Goal: Transaction & Acquisition: Book appointment/travel/reservation

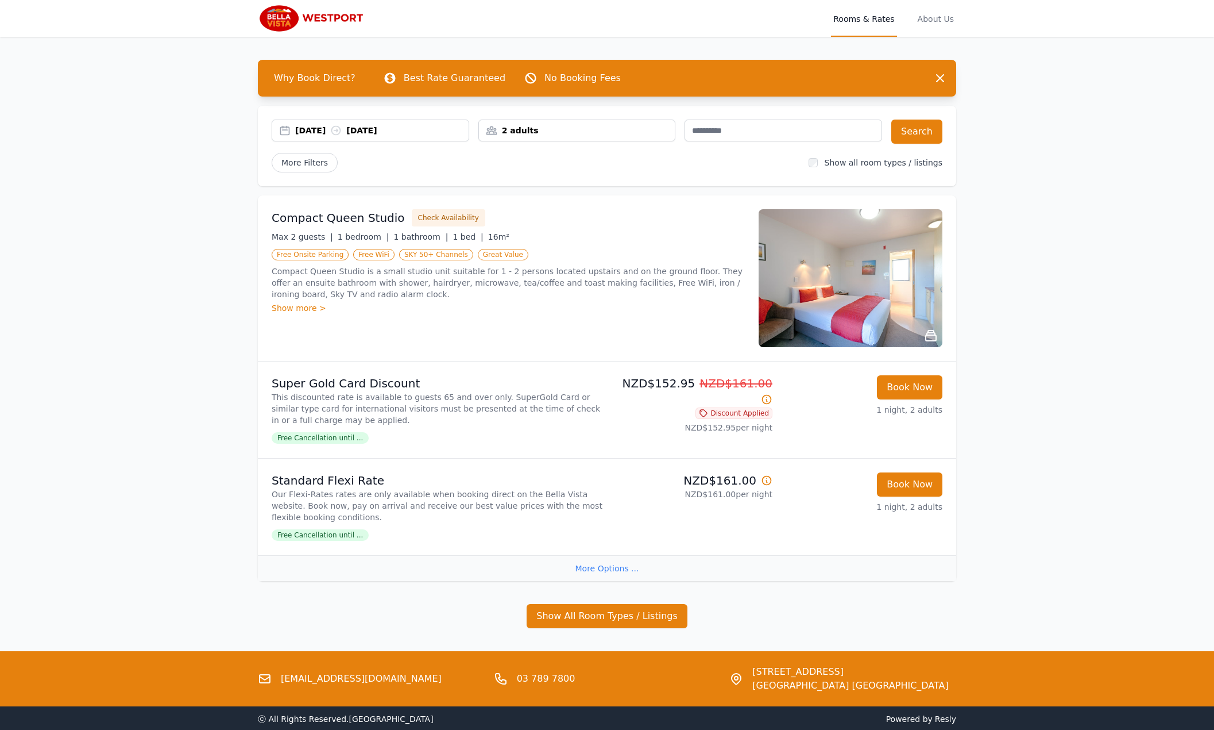
click at [307, 130] on div "[DATE] [DATE]" at bounding box center [381, 130] width 173 height 11
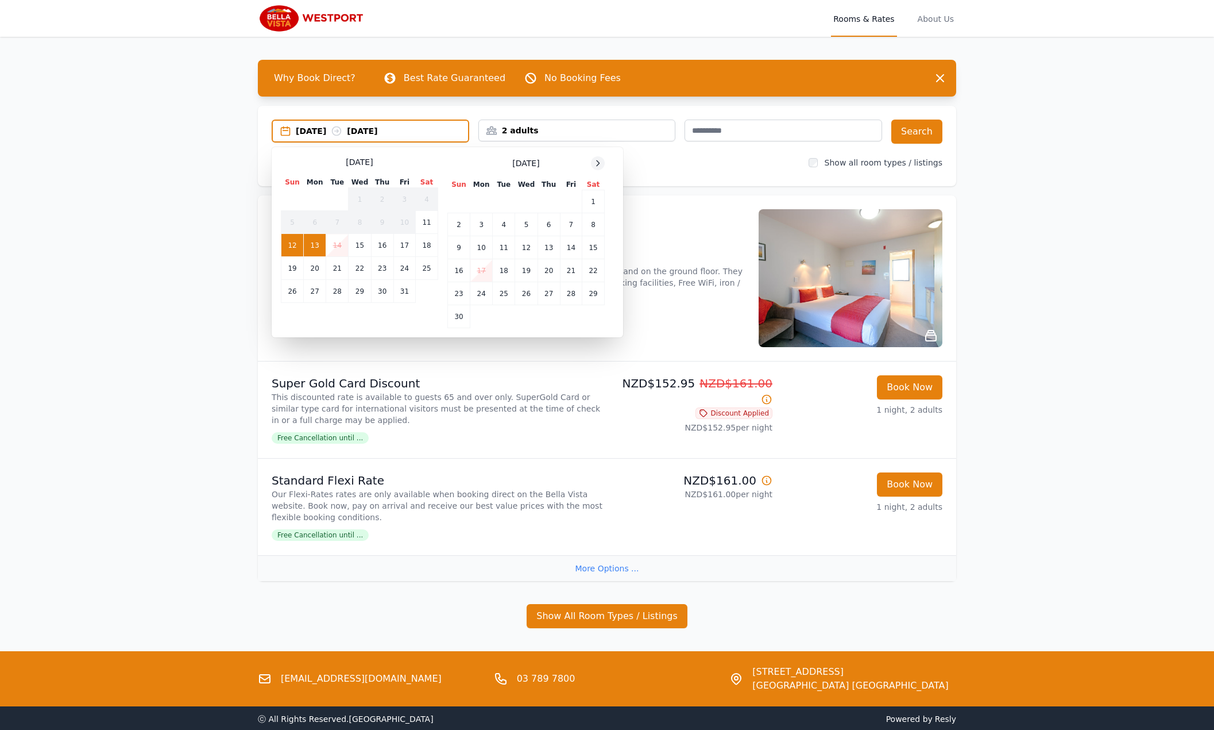
click at [600, 160] on icon at bounding box center [597, 163] width 9 height 9
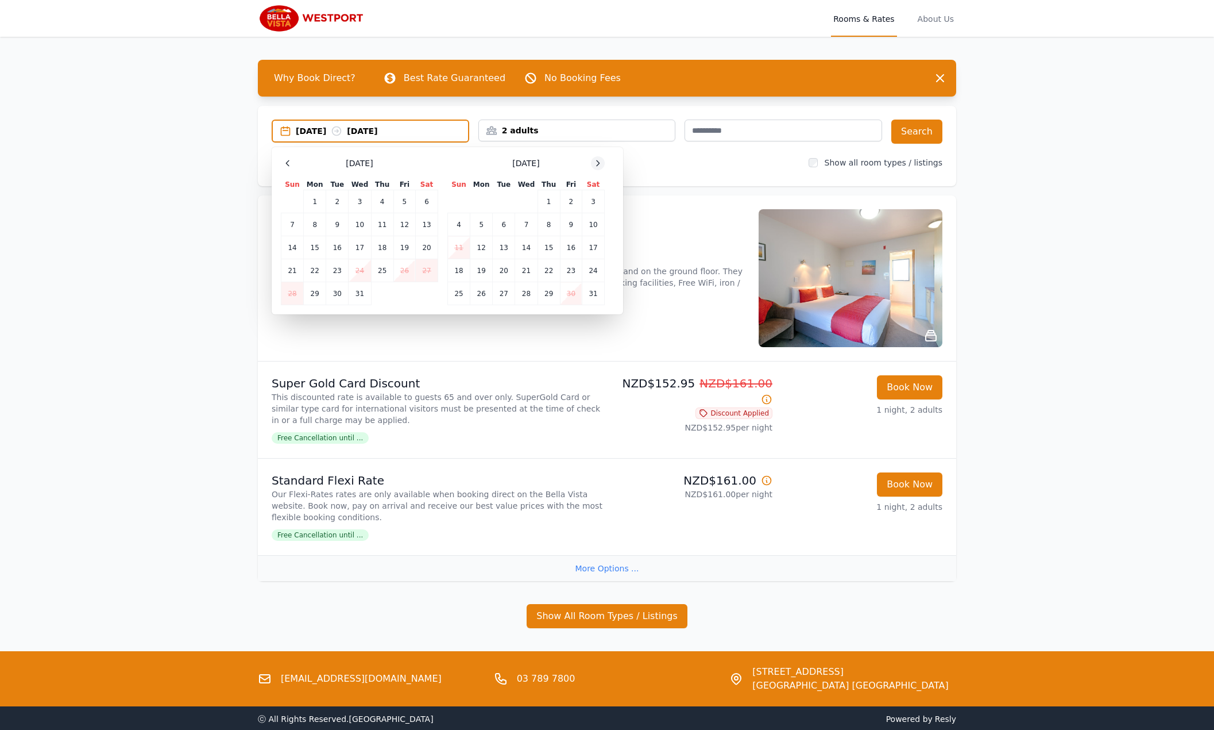
click at [600, 160] on icon at bounding box center [597, 163] width 9 height 9
click at [502, 221] on td "10" at bounding box center [504, 224] width 22 height 23
click at [523, 227] on td "11" at bounding box center [526, 224] width 22 height 23
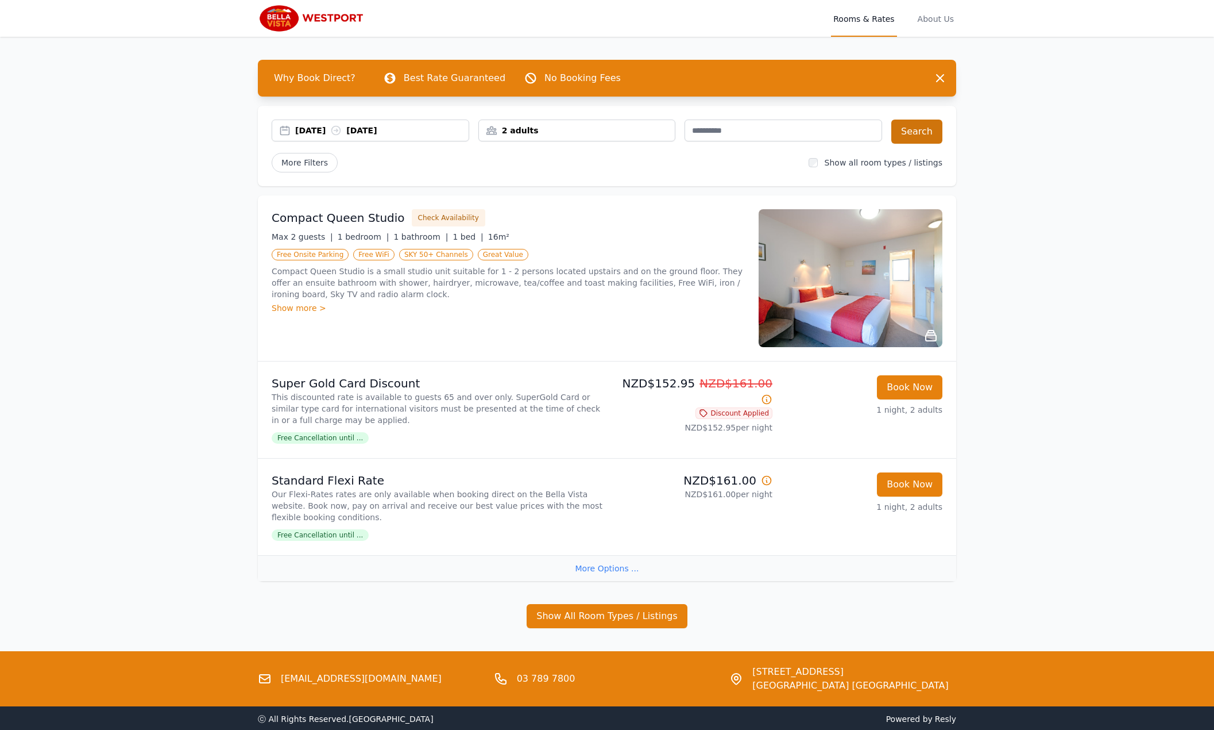
click at [923, 141] on button "Search" at bounding box center [917, 131] width 51 height 24
click at [612, 615] on button "Show All Room Types / Listings" at bounding box center [607, 616] width 161 height 24
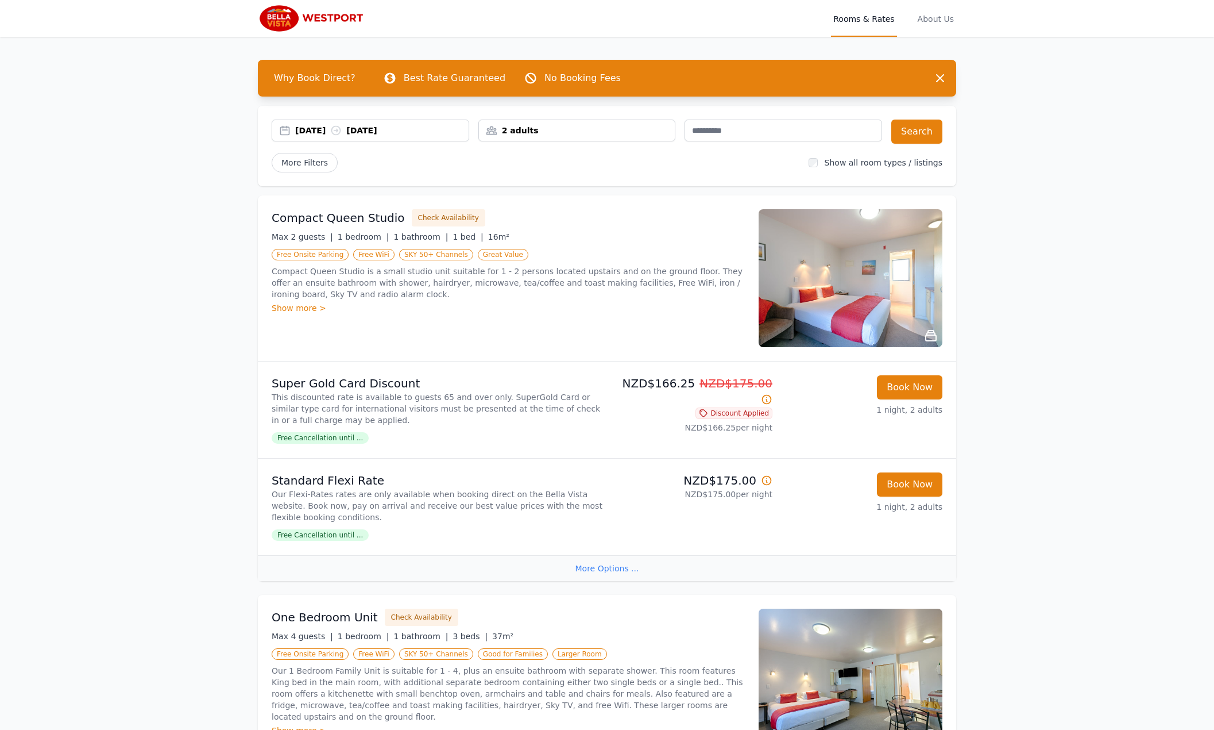
click at [627, 569] on div "More Options ..." at bounding box center [607, 568] width 699 height 26
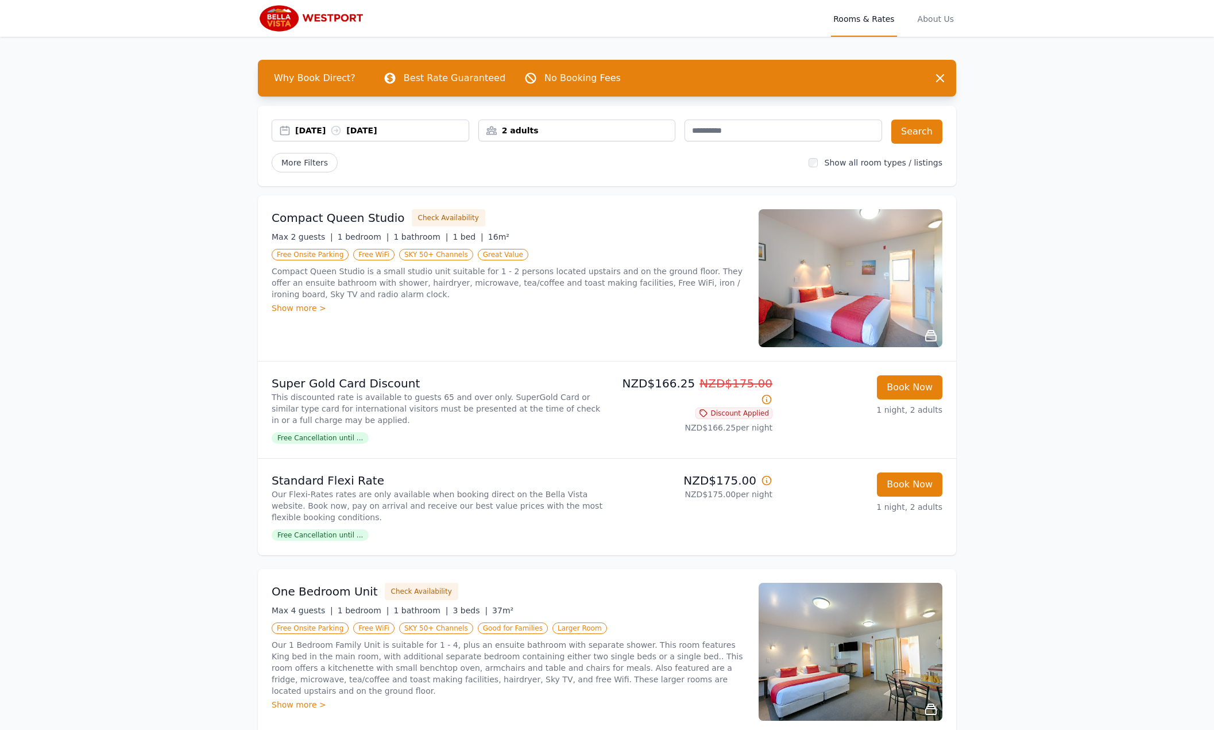
drag, startPoint x: 927, startPoint y: 483, endPoint x: 896, endPoint y: 470, distance: 34.2
click at [895, 469] on li "Standard Flexi Rate Our Flexi-Rates rates are only available when booking direc…" at bounding box center [607, 506] width 699 height 97
click at [903, 481] on button "Book Now" at bounding box center [909, 484] width 65 height 24
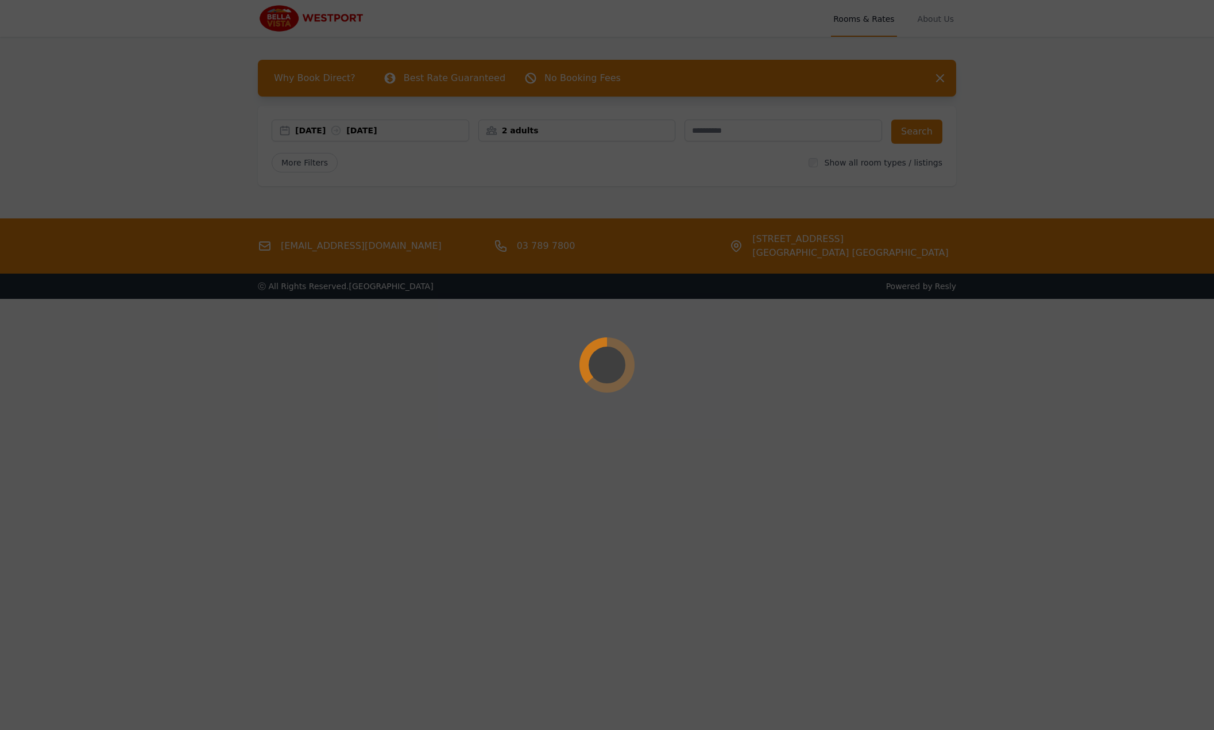
select select "**"
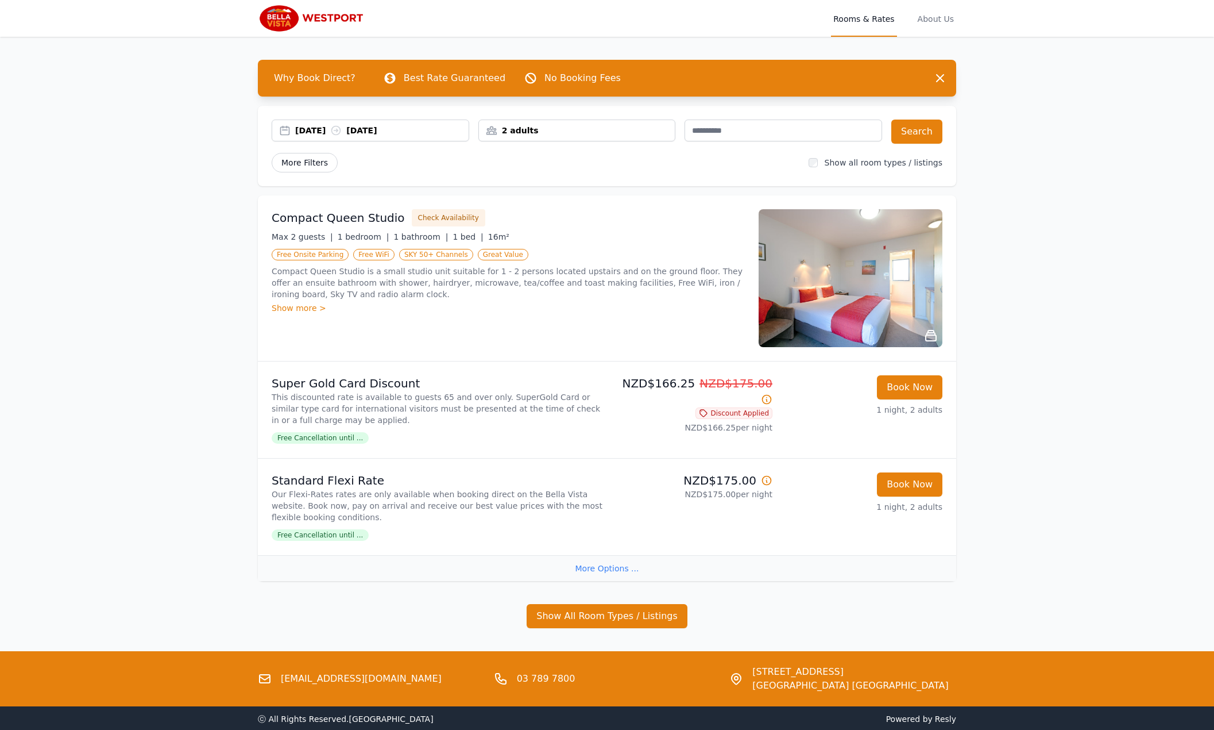
click at [296, 159] on span "More Filters" at bounding box center [305, 163] width 66 height 20
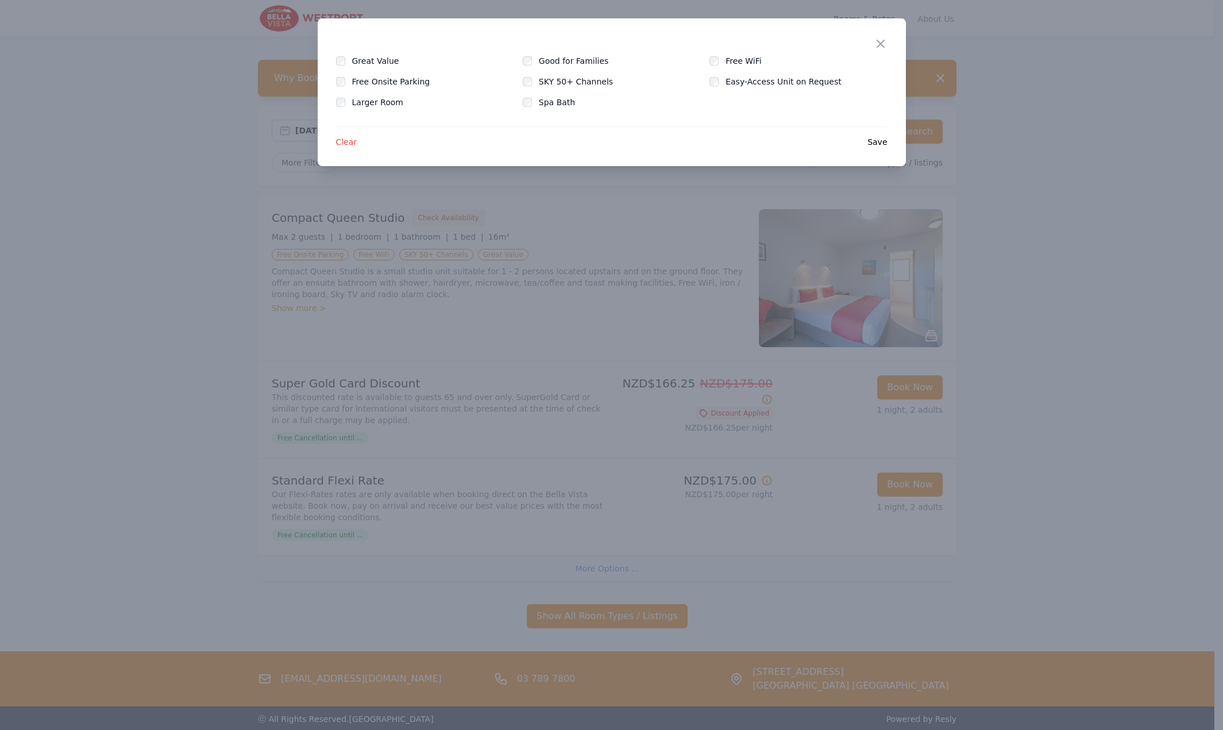
click at [871, 47] on div "Close Great Value Good for Families Free WiFi Free Onsite Parking SKY 50+ Chann…" at bounding box center [612, 92] width 588 height 148
click at [877, 47] on icon "button" at bounding box center [880, 43] width 7 height 7
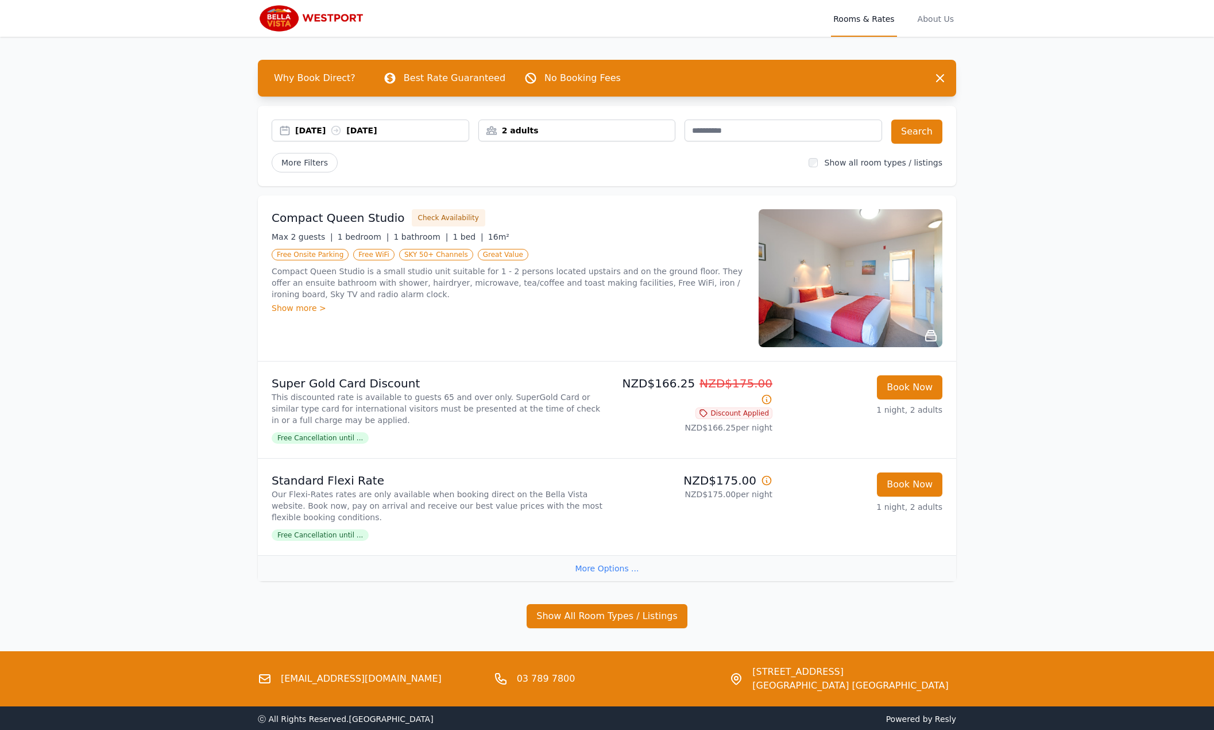
click at [297, 24] on img at bounding box center [313, 19] width 111 height 28
